Goal: Find specific fact: Find specific fact

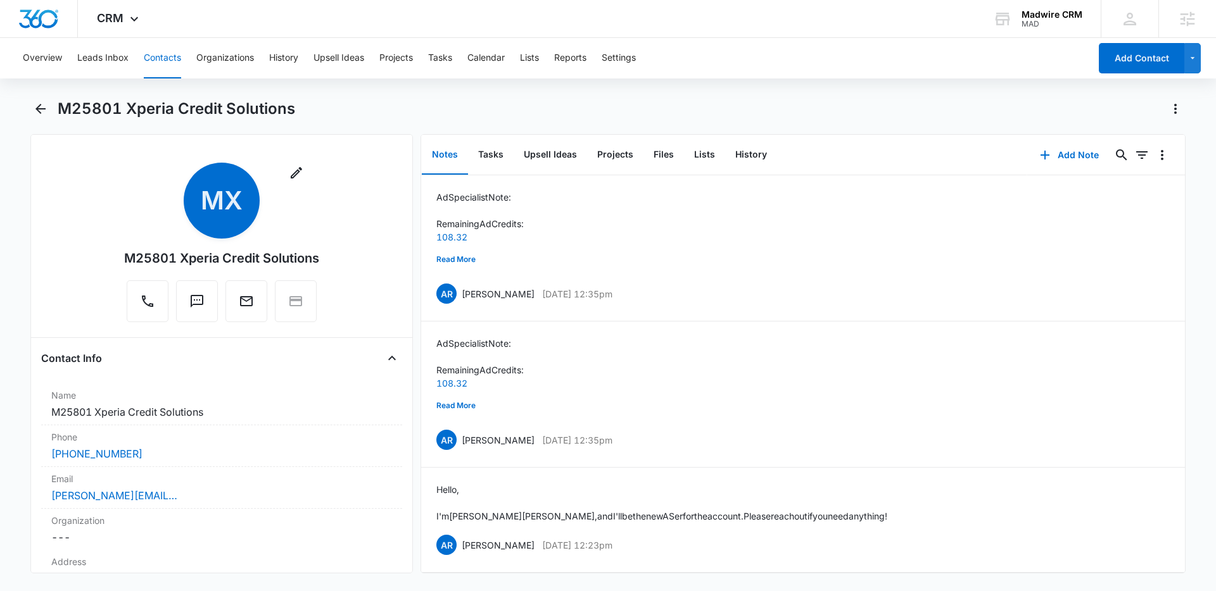
scroll to position [4671, 0]
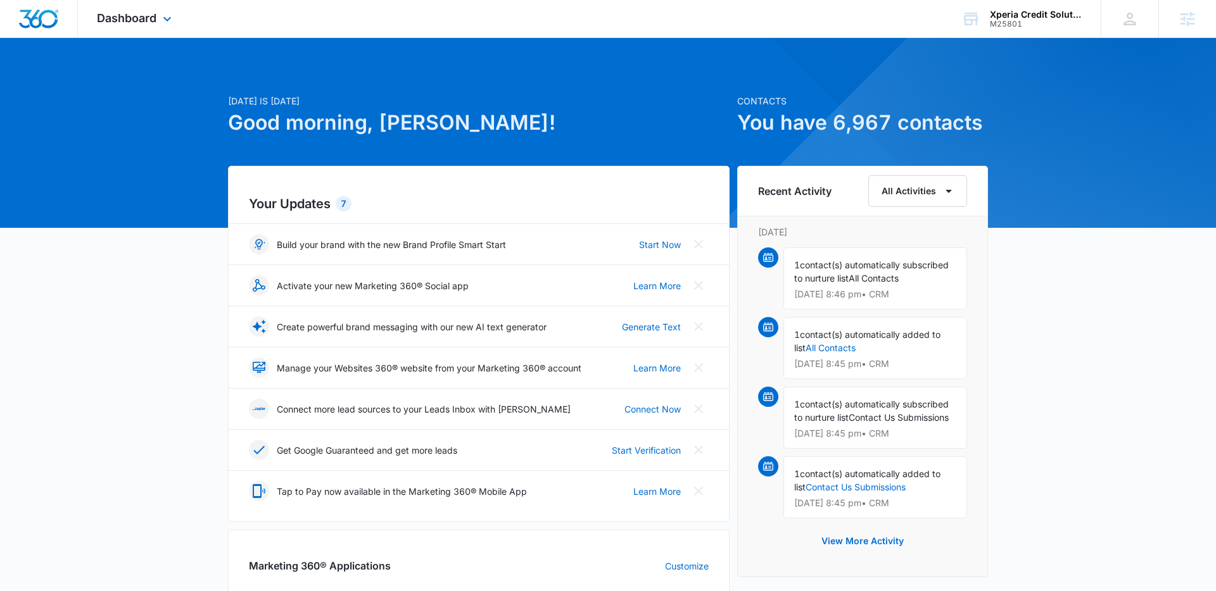
click at [91, 14] on div "Dashboard Apps Reputation Websites Forms CRM Email Social Shop Content Ads Inte…" at bounding box center [136, 18] width 116 height 37
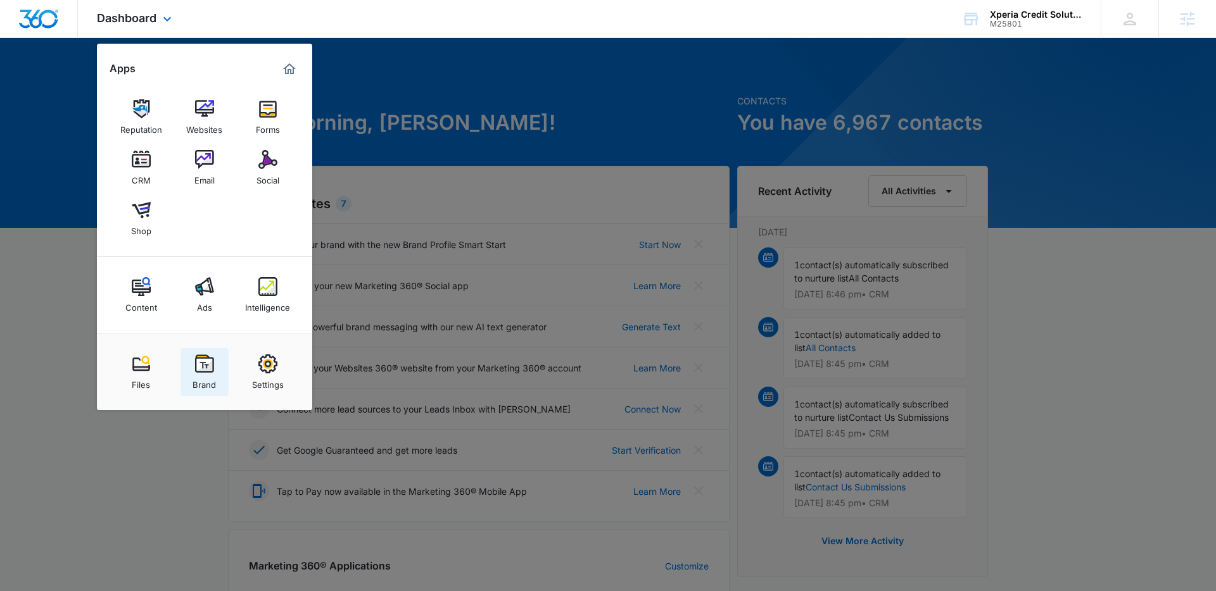
click at [215, 351] on link "Brand" at bounding box center [204, 372] width 48 height 48
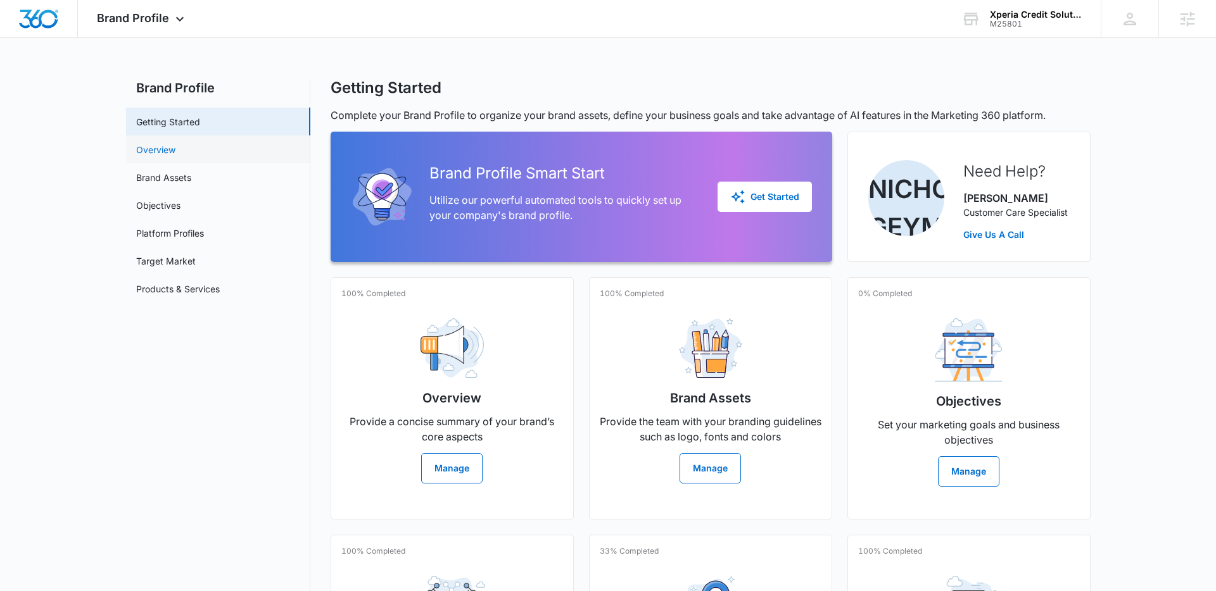
click at [175, 147] on link "Overview" at bounding box center [155, 149] width 39 height 13
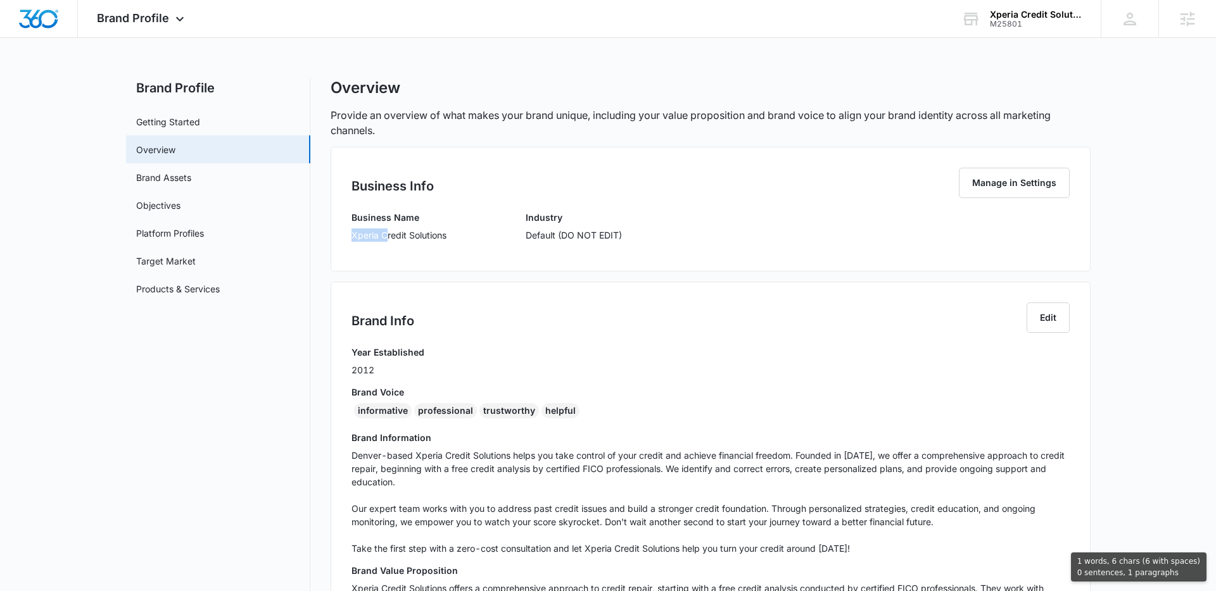
drag, startPoint x: 352, startPoint y: 236, endPoint x: 387, endPoint y: 239, distance: 34.9
click at [387, 239] on p "Xperia Credit Solutions" at bounding box center [398, 235] width 95 height 13
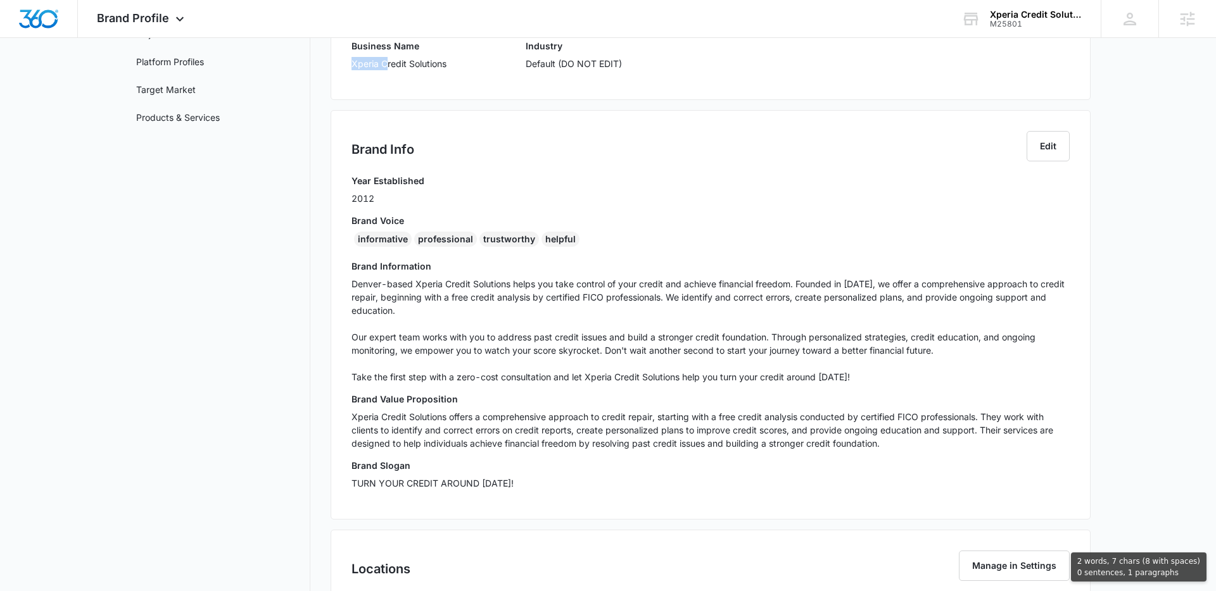
scroll to position [396, 0]
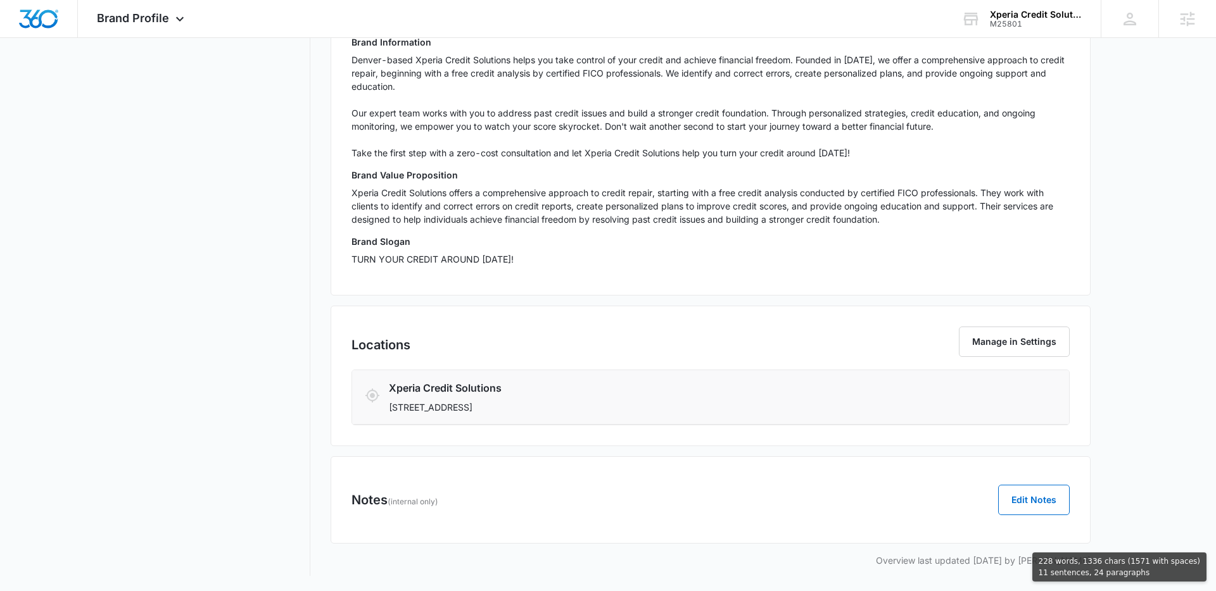
click at [568, 412] on p "[STREET_ADDRESS]" at bounding box center [651, 407] width 525 height 13
copy div "Xperia Credit Solutions Industry Default (DO NOT EDIT) Brand Info Edit Year Est…"
